Goal: Information Seeking & Learning: Learn about a topic

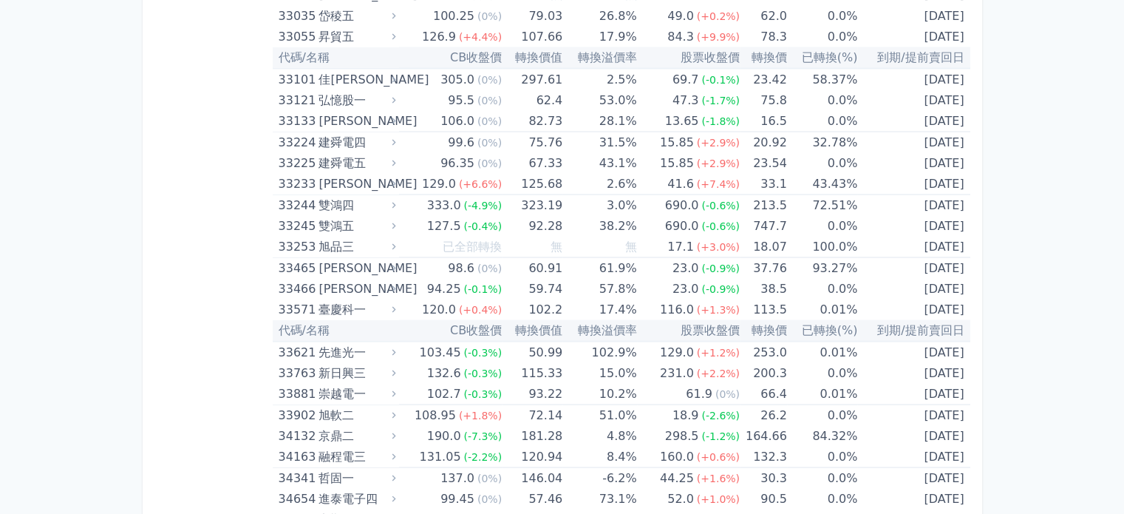
scroll to position [2726, 0]
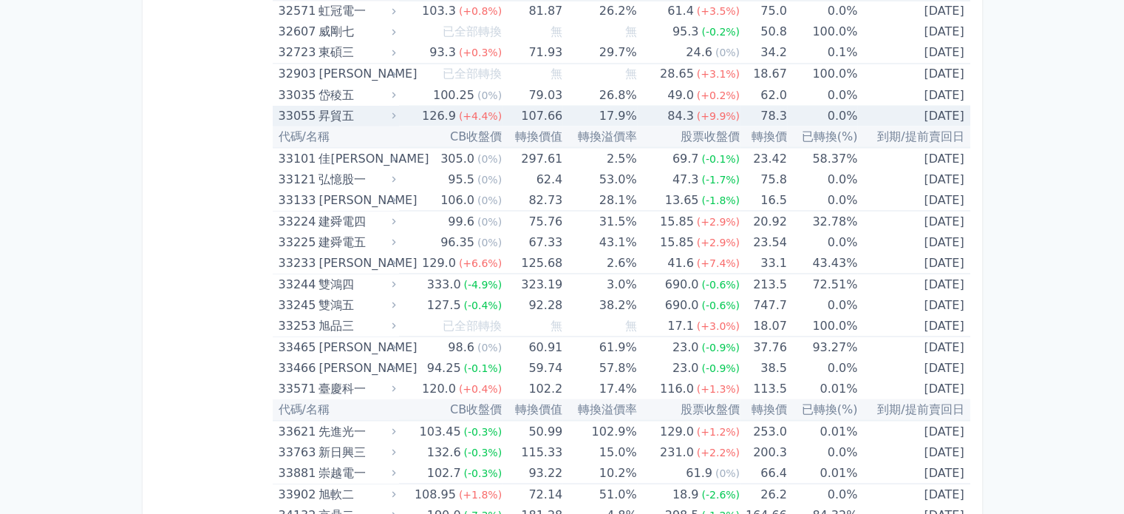
click at [758, 109] on td "78.3" at bounding box center [763, 115] width 47 height 21
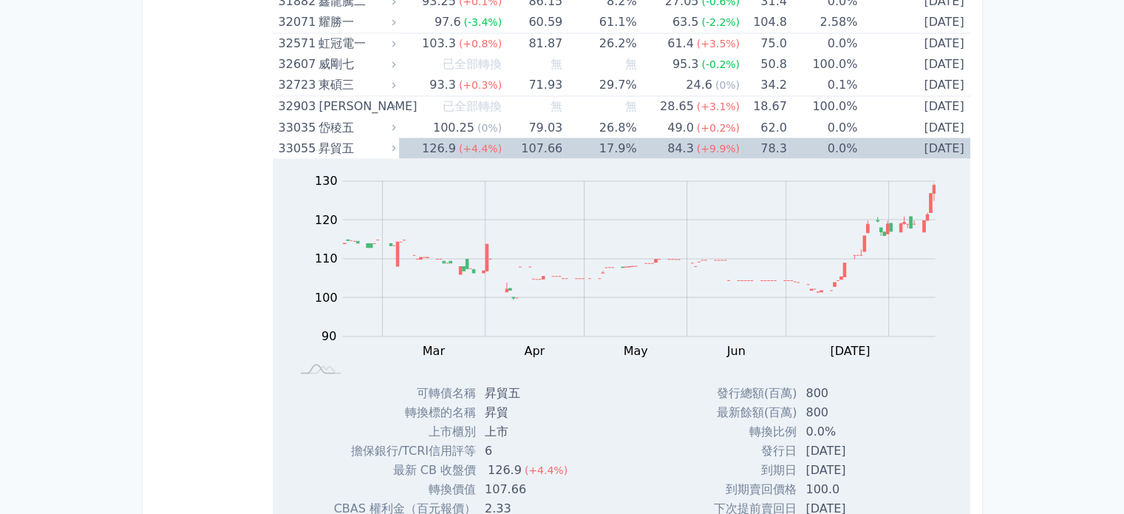
scroll to position [2681, 0]
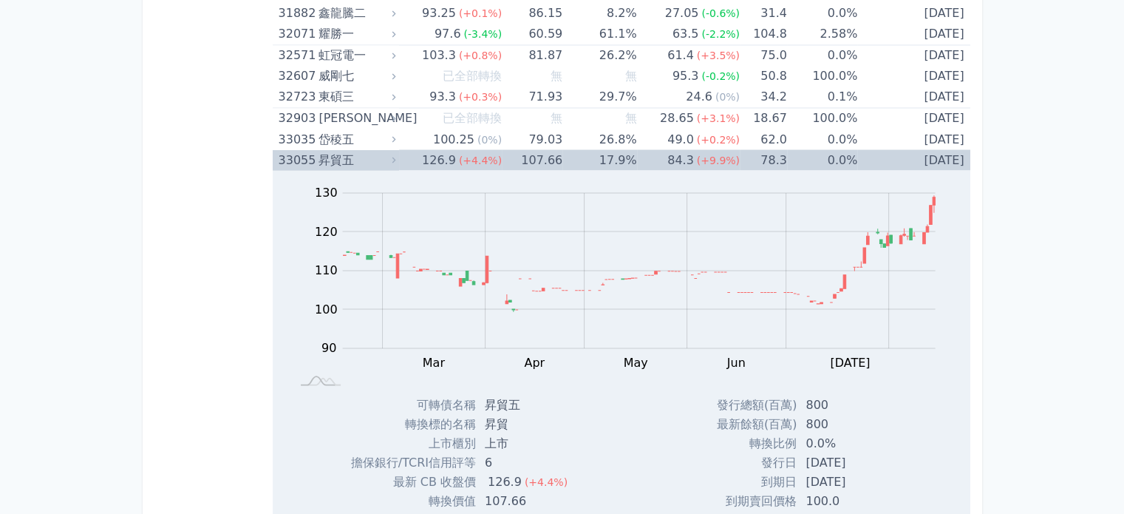
click at [367, 159] on div "昇貿五" at bounding box center [356, 159] width 74 height 21
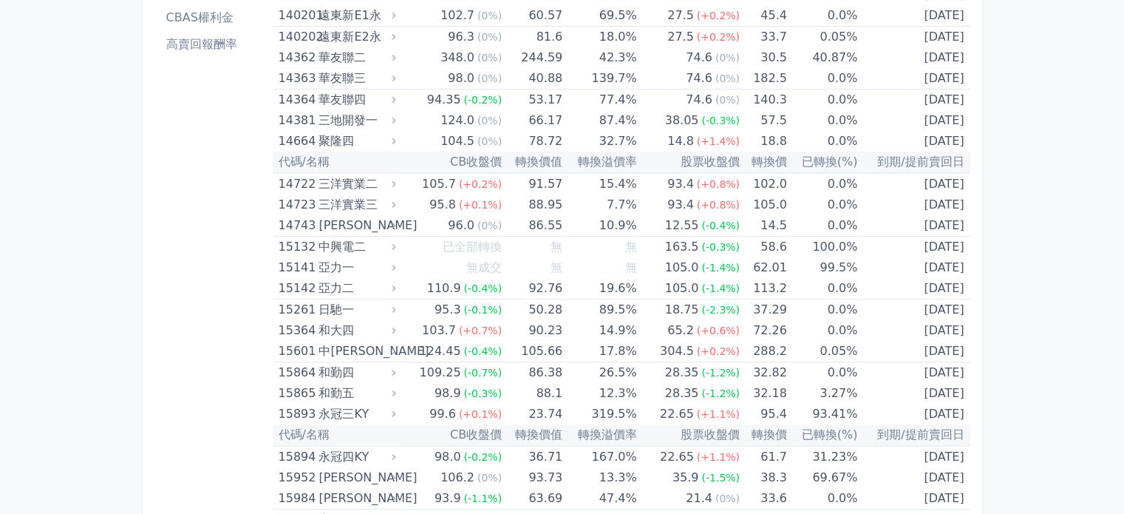
scroll to position [0, 0]
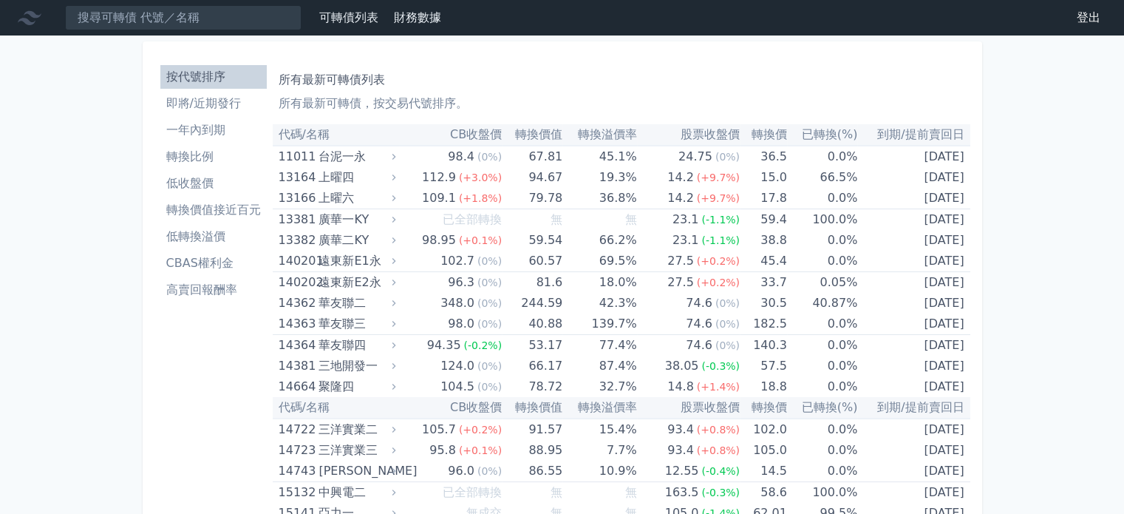
click at [220, 108] on li "即將/近期發行" at bounding box center [213, 104] width 106 height 18
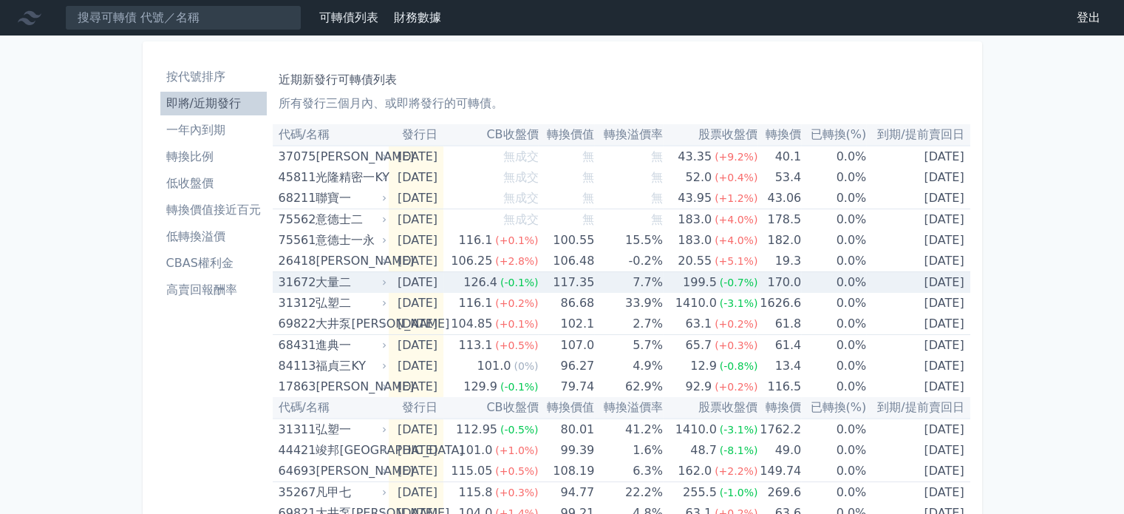
click at [347, 279] on div "大量二" at bounding box center [350, 282] width 68 height 21
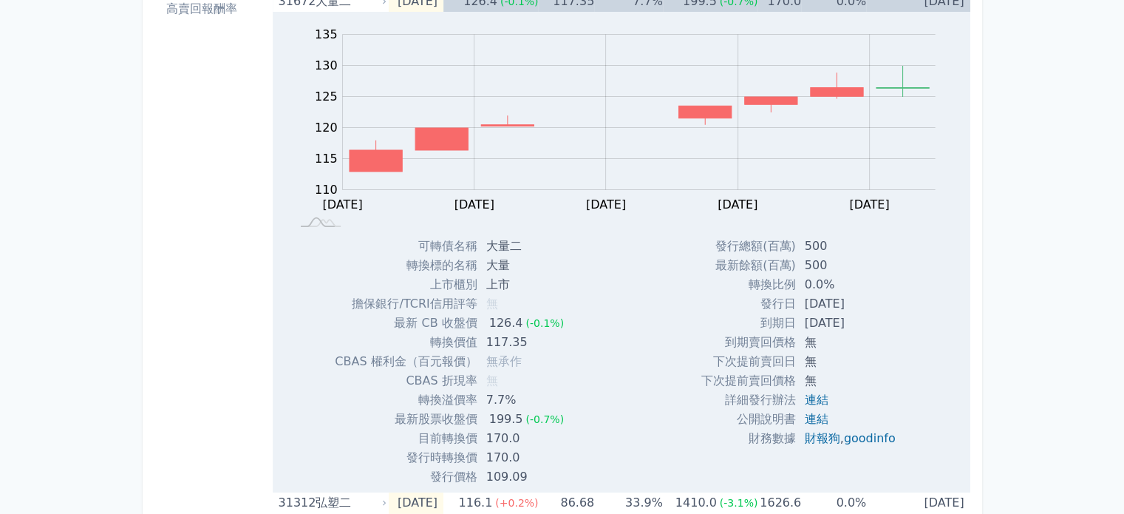
scroll to position [279, 0]
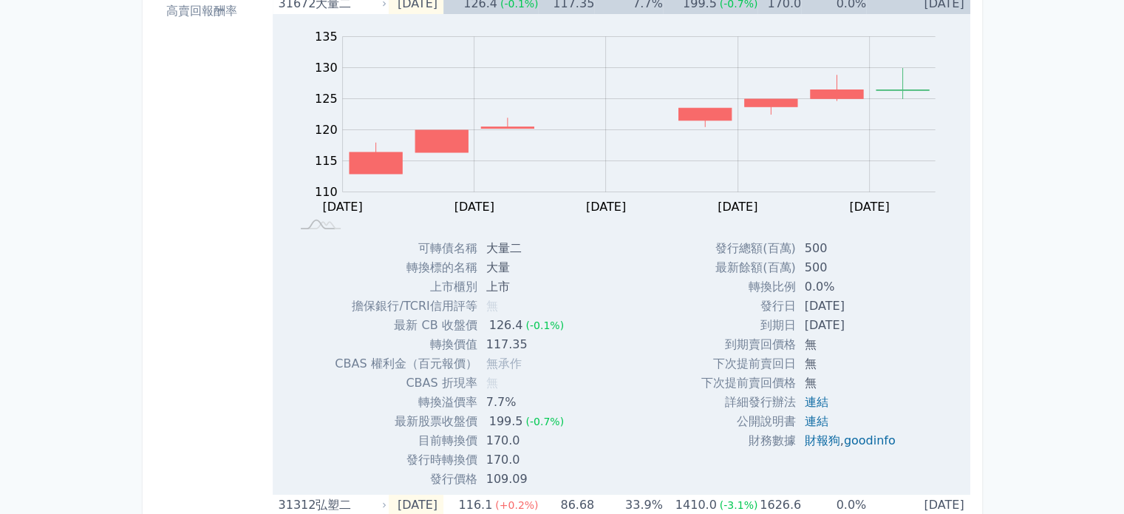
drag, startPoint x: 1117, startPoint y: 200, endPoint x: 1119, endPoint y: 104, distance: 96.1
click at [1119, 104] on div "可轉債列表 財務數據 可轉債列表 財務數據 登出 登出 按代號排序 即將/近期發行 一年內到期 轉換比例 低收盤價 轉換價值接近百元 低轉換溢價" at bounding box center [562, 486] width 1124 height 1531
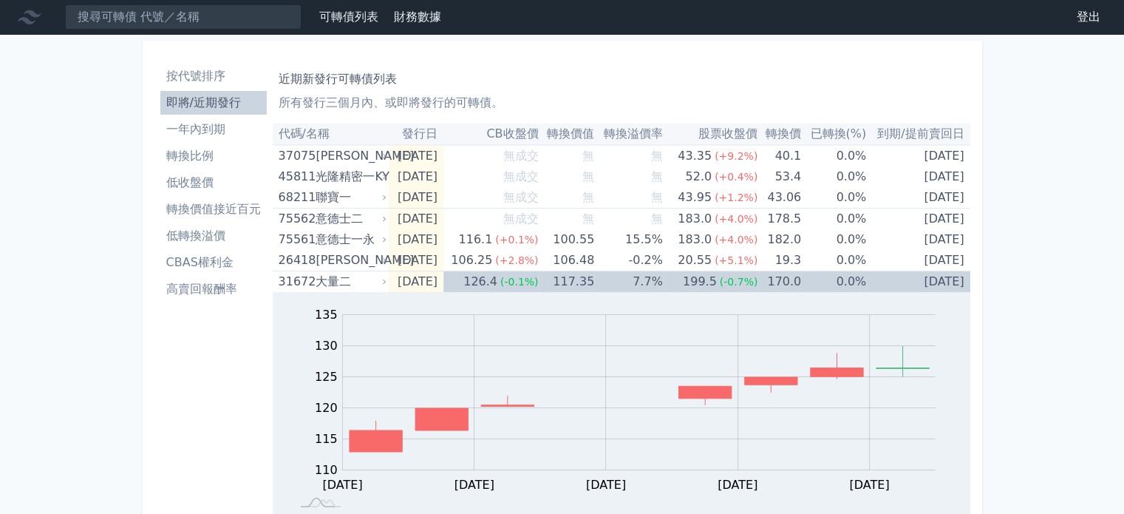
scroll to position [0, 0]
click at [287, 282] on div "31672" at bounding box center [296, 282] width 34 height 21
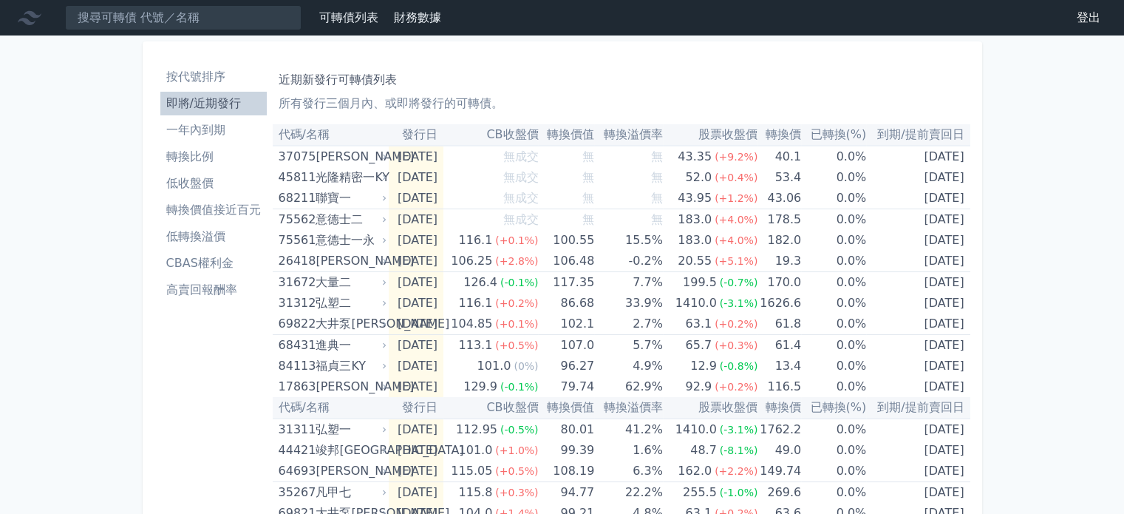
click at [219, 78] on li "按代號排序" at bounding box center [213, 77] width 106 height 18
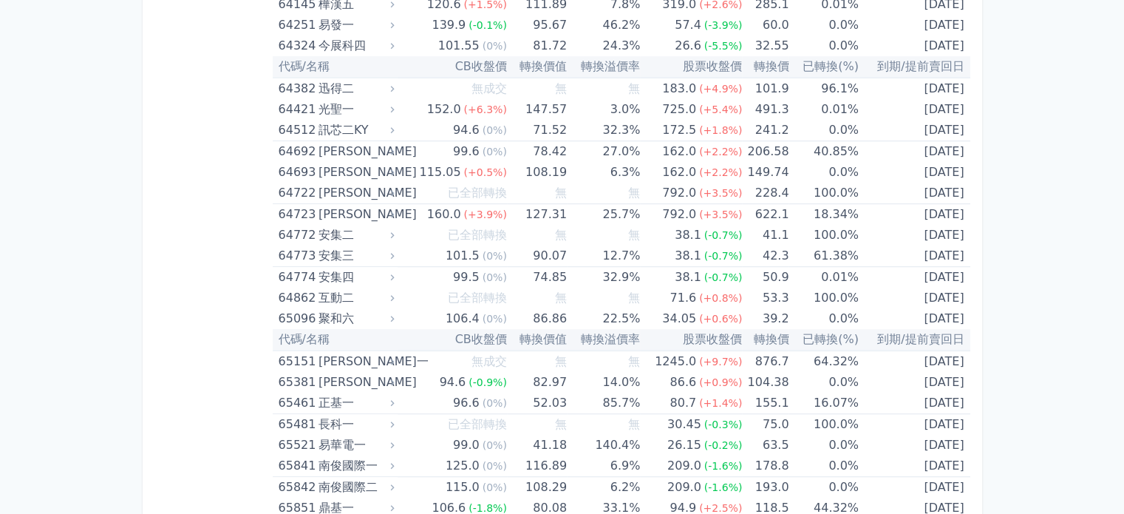
scroll to position [6568, 0]
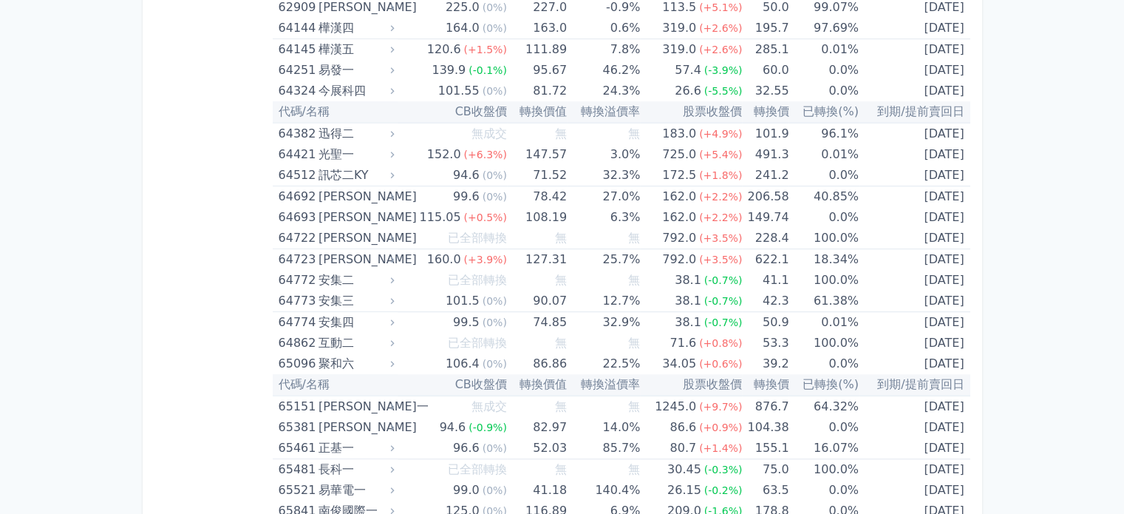
scroll to position [6568, 0]
